Goal: Information Seeking & Learning: Learn about a topic

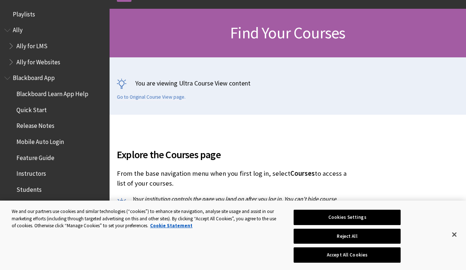
scroll to position [772, 0]
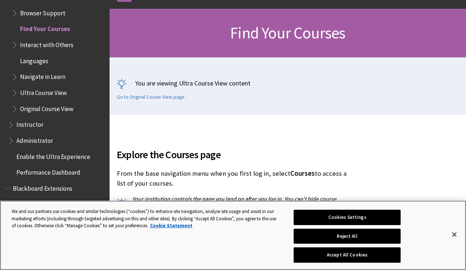
click at [334, 254] on button "Accept All Cookies" at bounding box center [347, 254] width 107 height 15
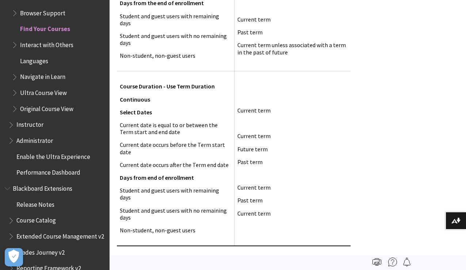
scroll to position [875, 0]
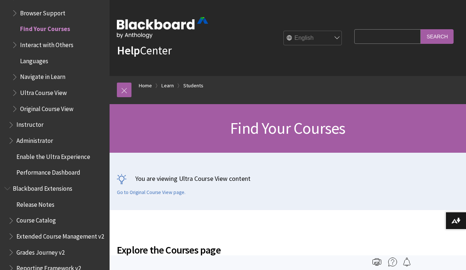
click at [382, 38] on input "Search Query" at bounding box center [388, 36] width 67 height 14
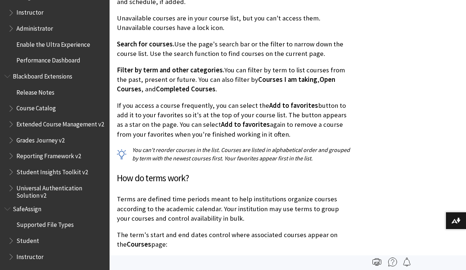
scroll to position [884, 0]
click at [42, 267] on span "Administrator" at bounding box center [34, 272] width 37 height 10
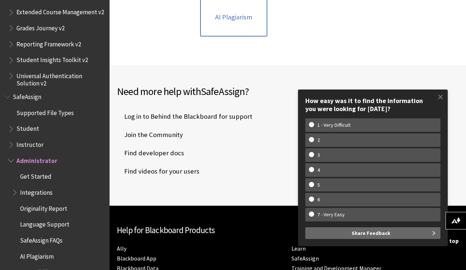
scroll to position [408, 0]
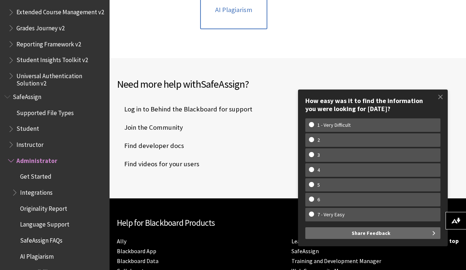
click at [38, 267] on span "Accessibility" at bounding box center [36, 272] width 33 height 10
